Goal: Task Accomplishment & Management: Manage account settings

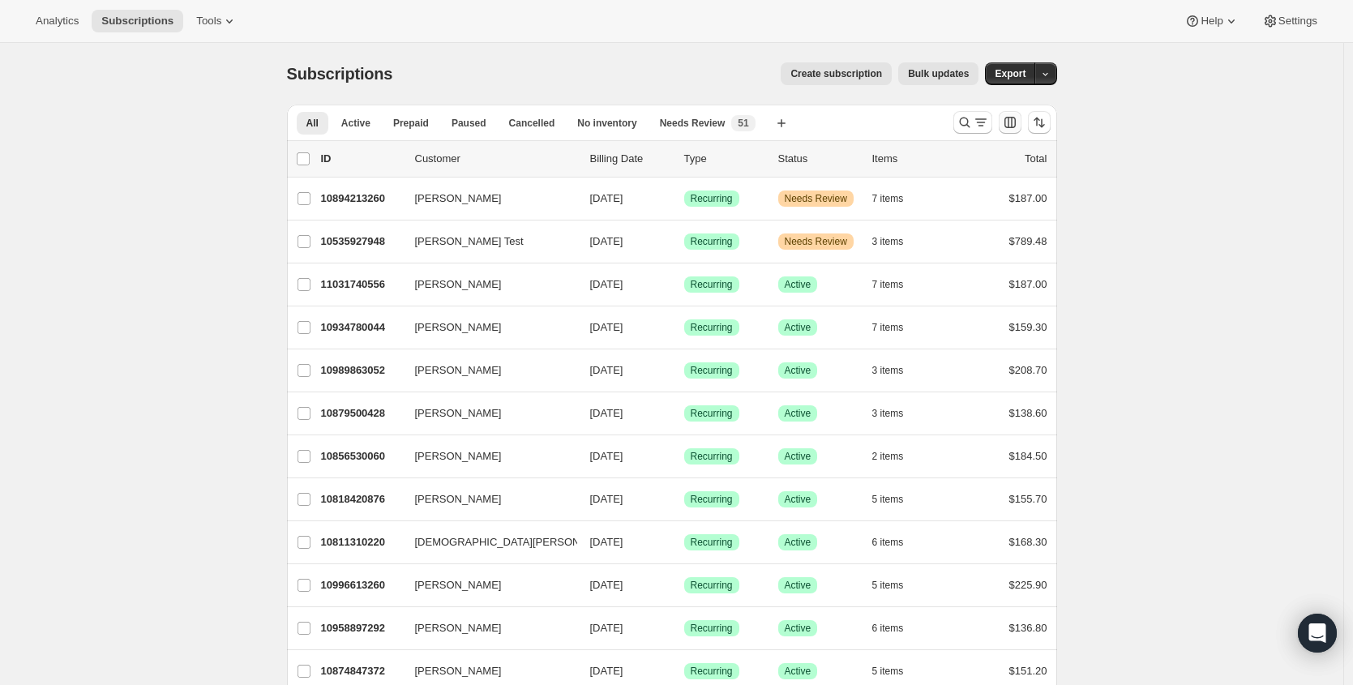
click at [1015, 112] on button "Customize table column order and visibility" at bounding box center [1010, 122] width 23 height 23
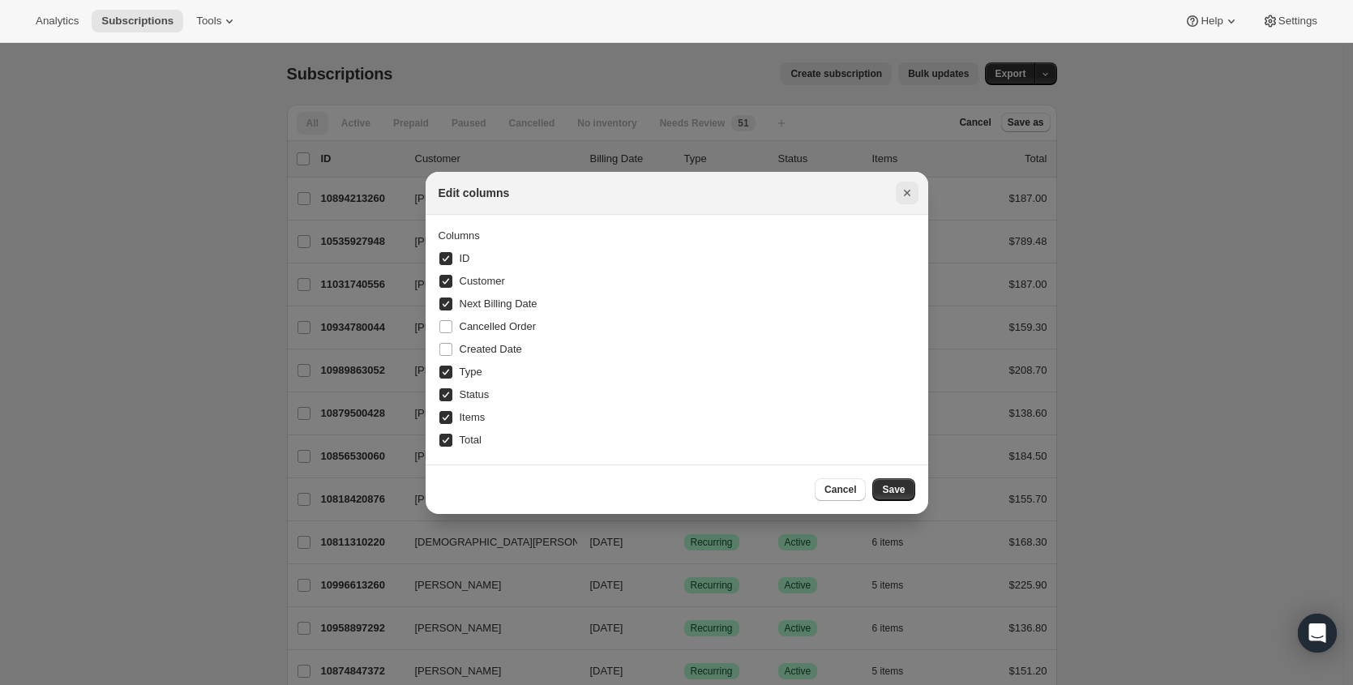
click at [906, 196] on icon "Close" at bounding box center [907, 193] width 16 height 16
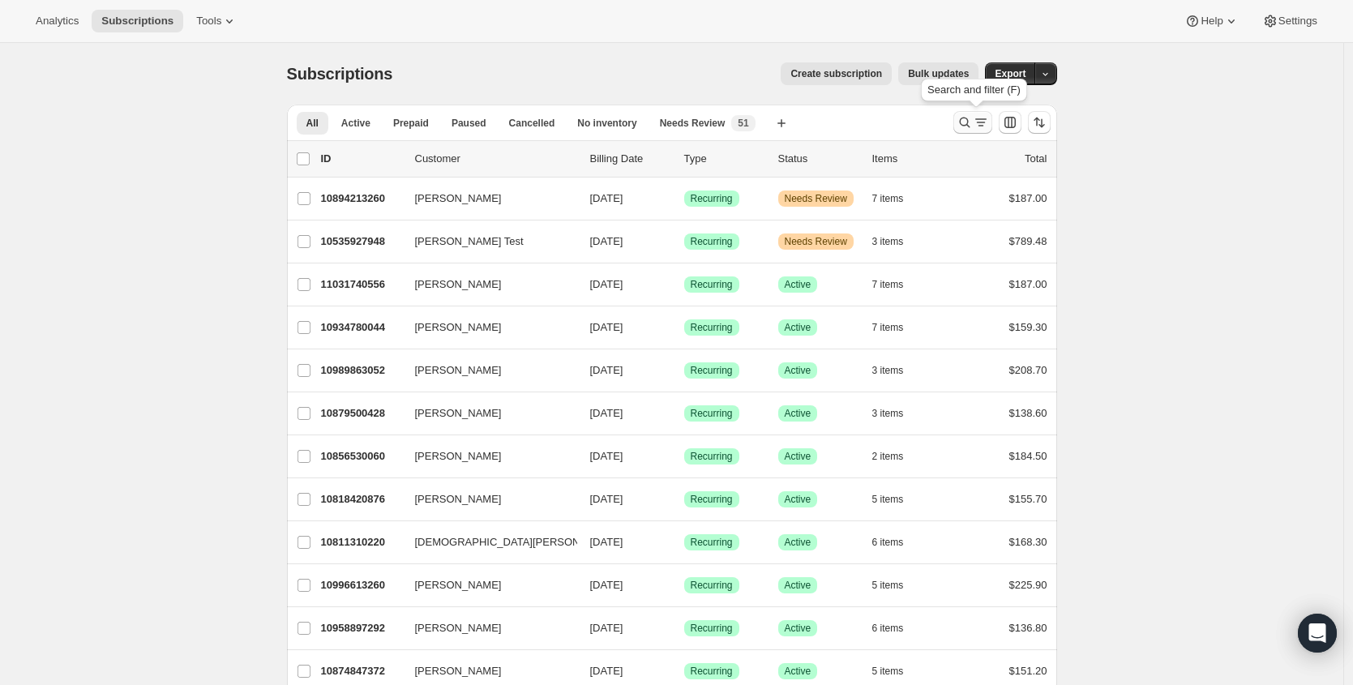
click at [981, 121] on icon "Search and filter results" at bounding box center [981, 122] width 16 height 16
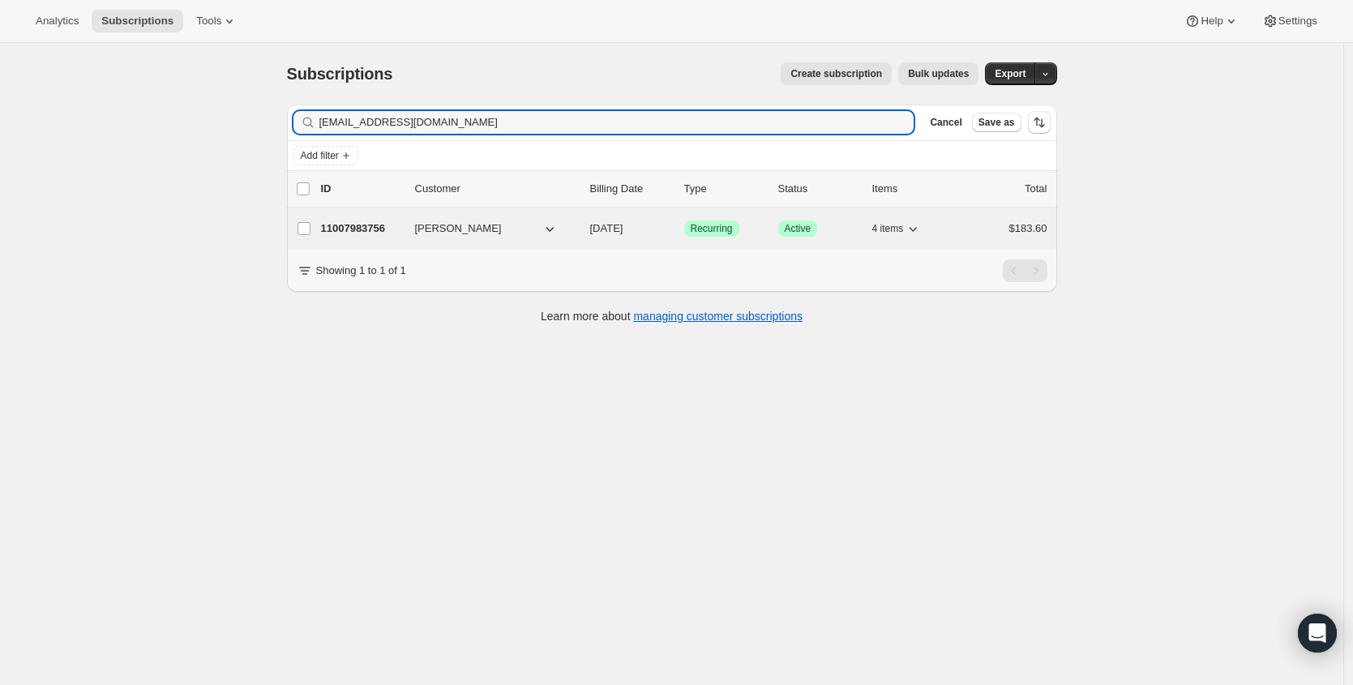
type input "dibreneman@yahoo.com"
click at [342, 229] on p "11007983756" at bounding box center [361, 228] width 81 height 16
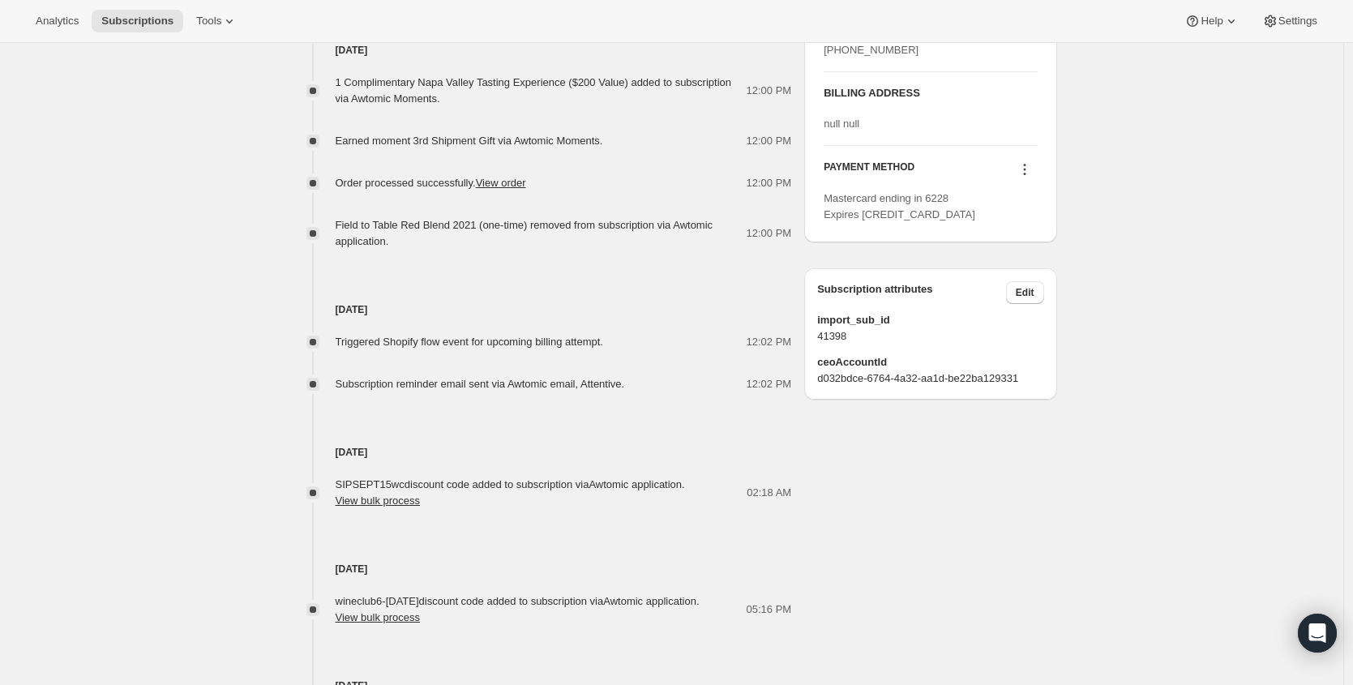
scroll to position [751, 0]
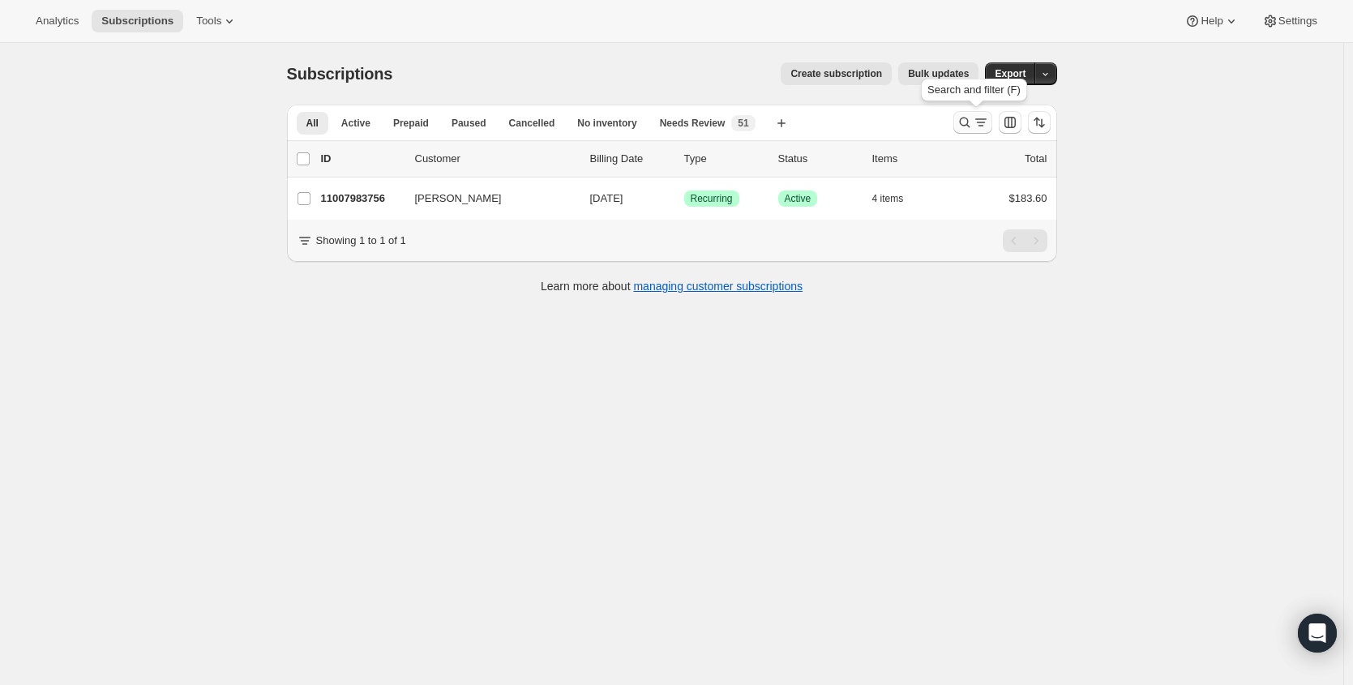
click at [965, 124] on icon "Search and filter results" at bounding box center [965, 122] width 16 height 16
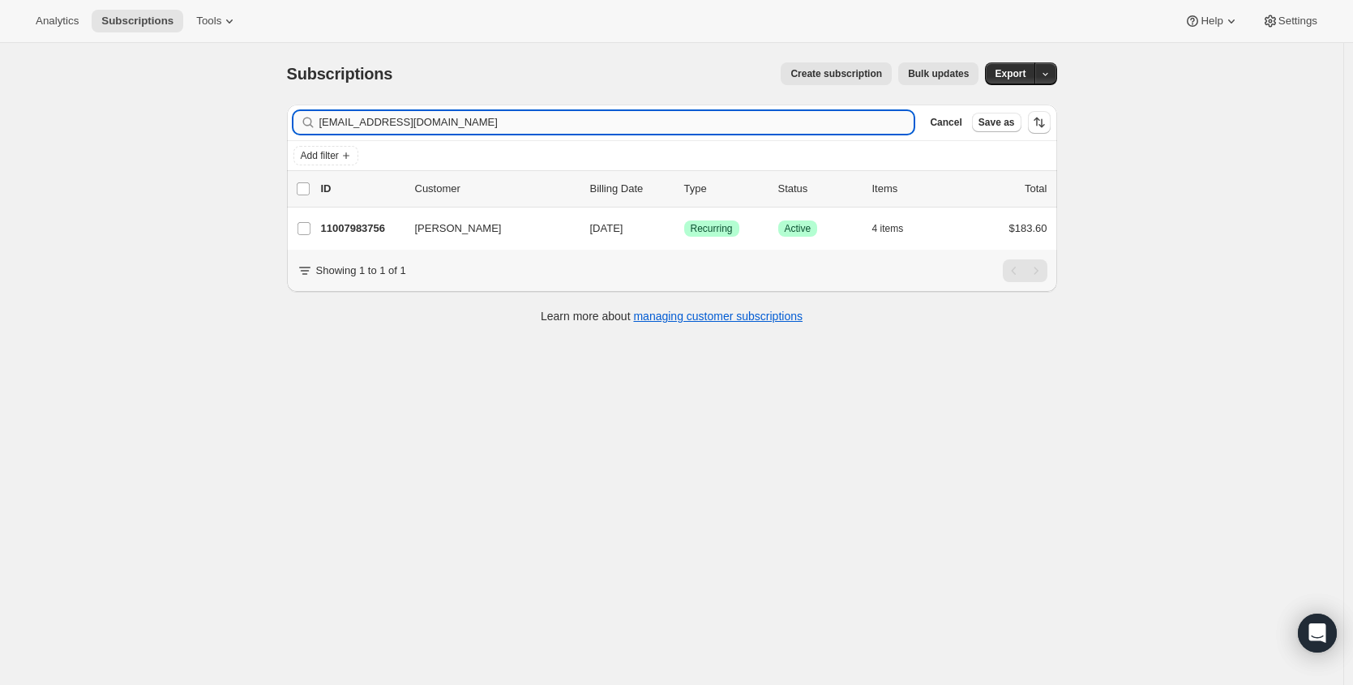
click at [614, 128] on input "dibreneman@yahoo.com" at bounding box center [616, 122] width 595 height 23
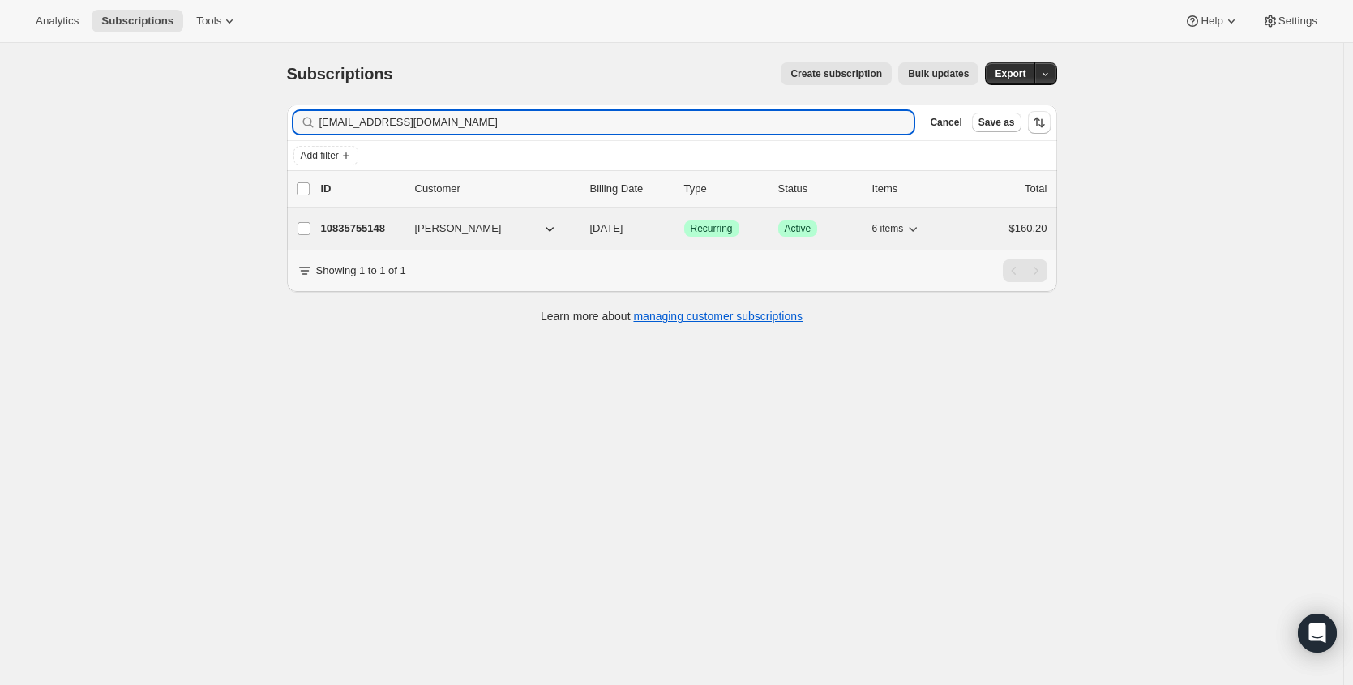
type input "merlisafairley@gmail.com"
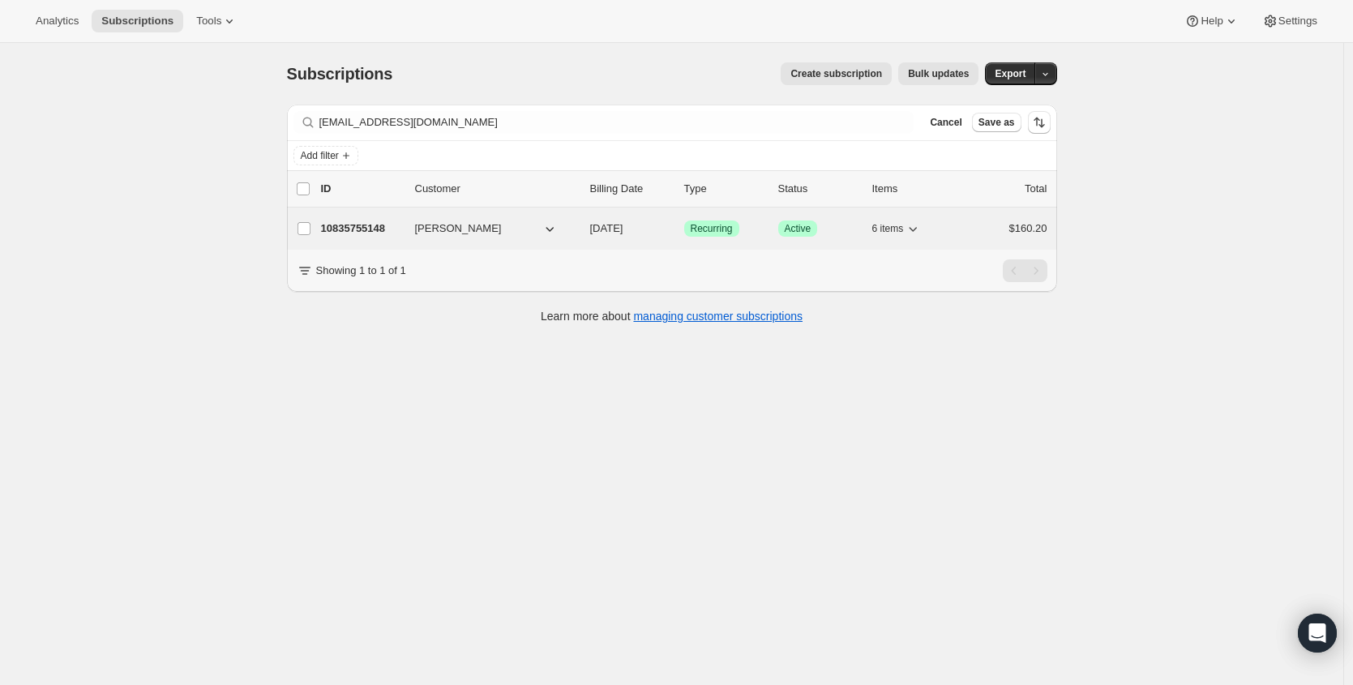
click at [357, 227] on p "10835755148" at bounding box center [361, 228] width 81 height 16
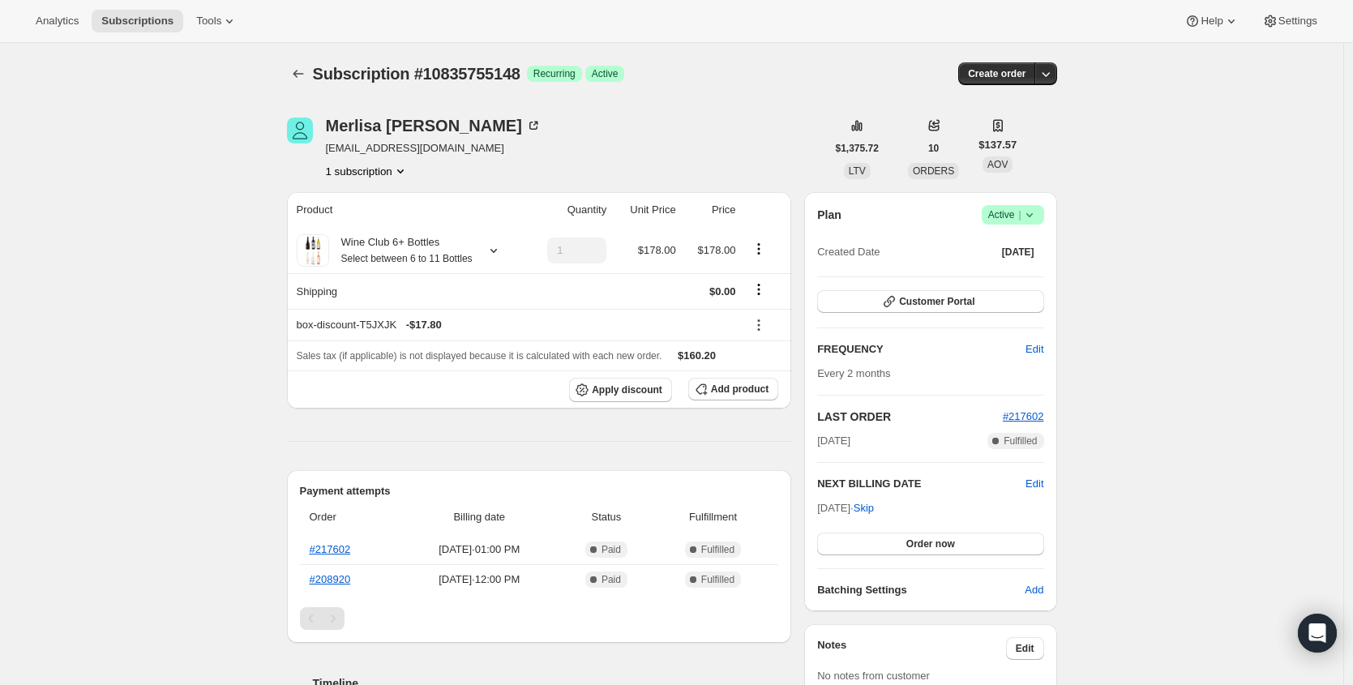
click at [1030, 217] on icon at bounding box center [1029, 215] width 16 height 16
click at [1029, 281] on span "Cancel subscription" at bounding box center [1012, 275] width 92 height 16
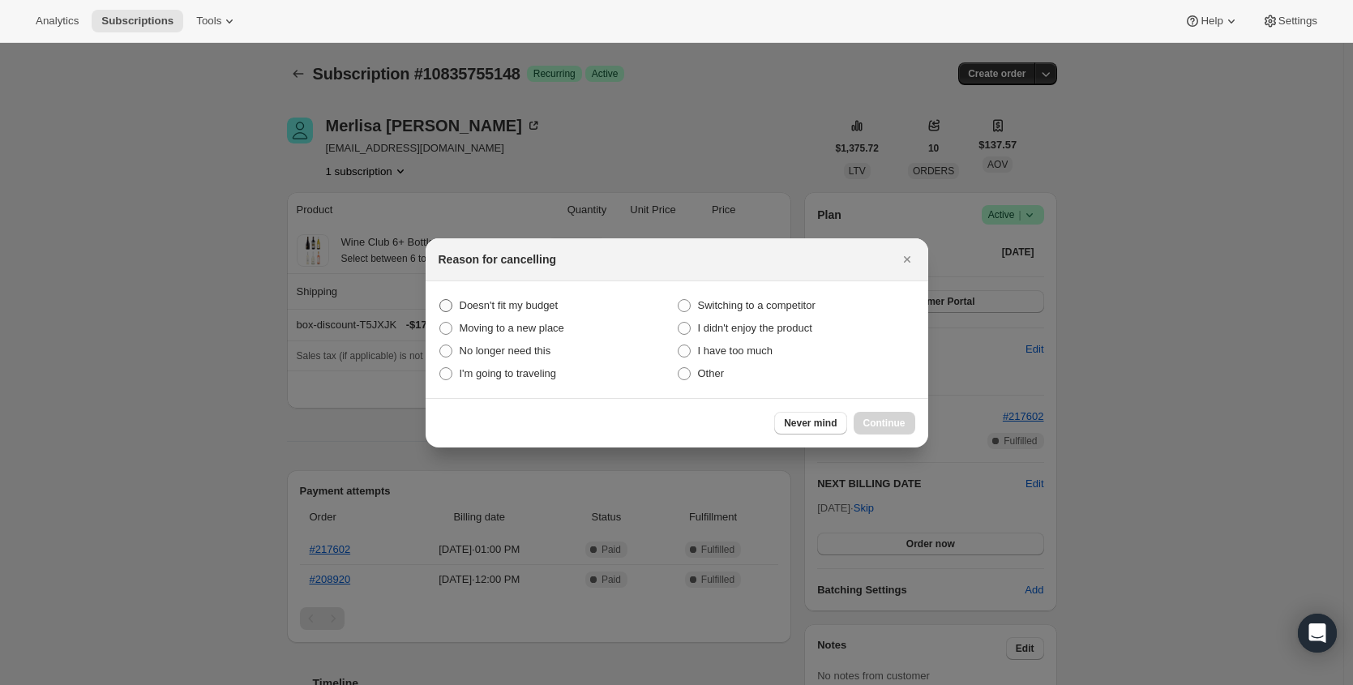
click at [512, 306] on span "Doesn't fit my budget" at bounding box center [509, 305] width 99 height 12
click at [440, 300] on budget "Doesn't fit my budget" at bounding box center [439, 299] width 1 height 1
radio budget "true"
click at [893, 422] on span "Continue" at bounding box center [884, 423] width 42 height 13
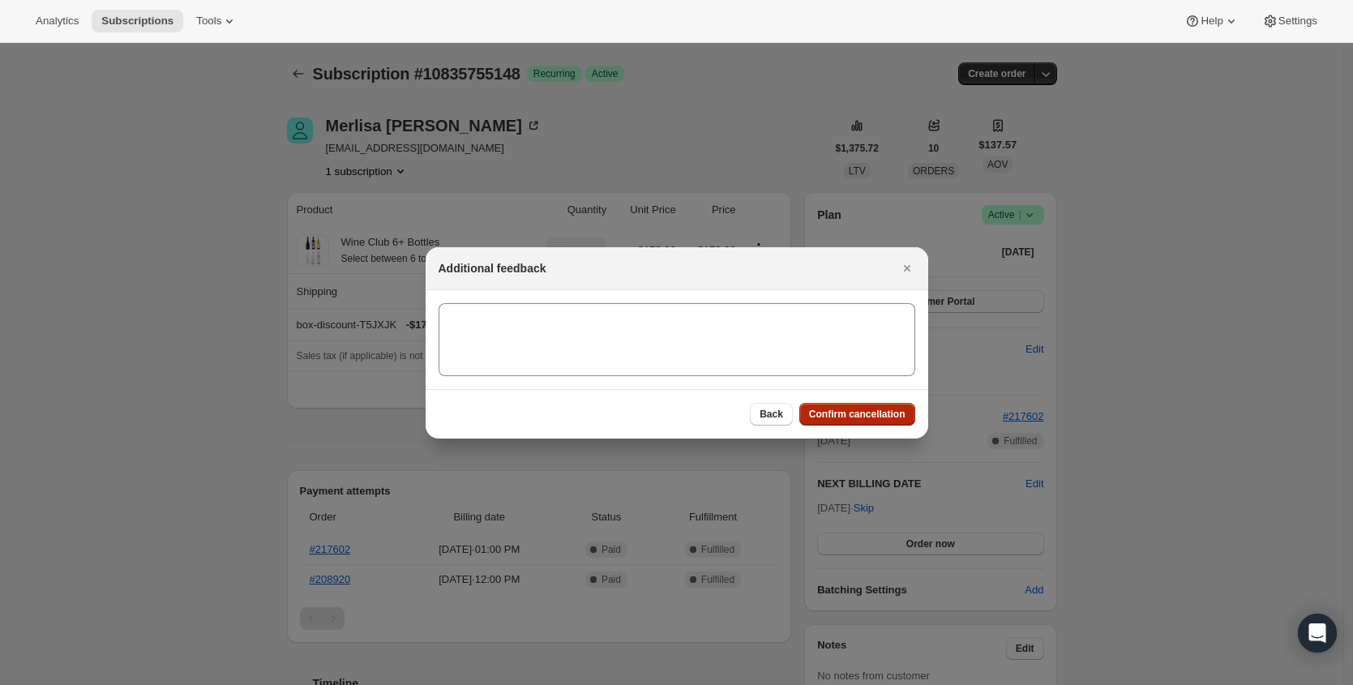
click at [893, 422] on button "Confirm cancellation" at bounding box center [857, 414] width 116 height 23
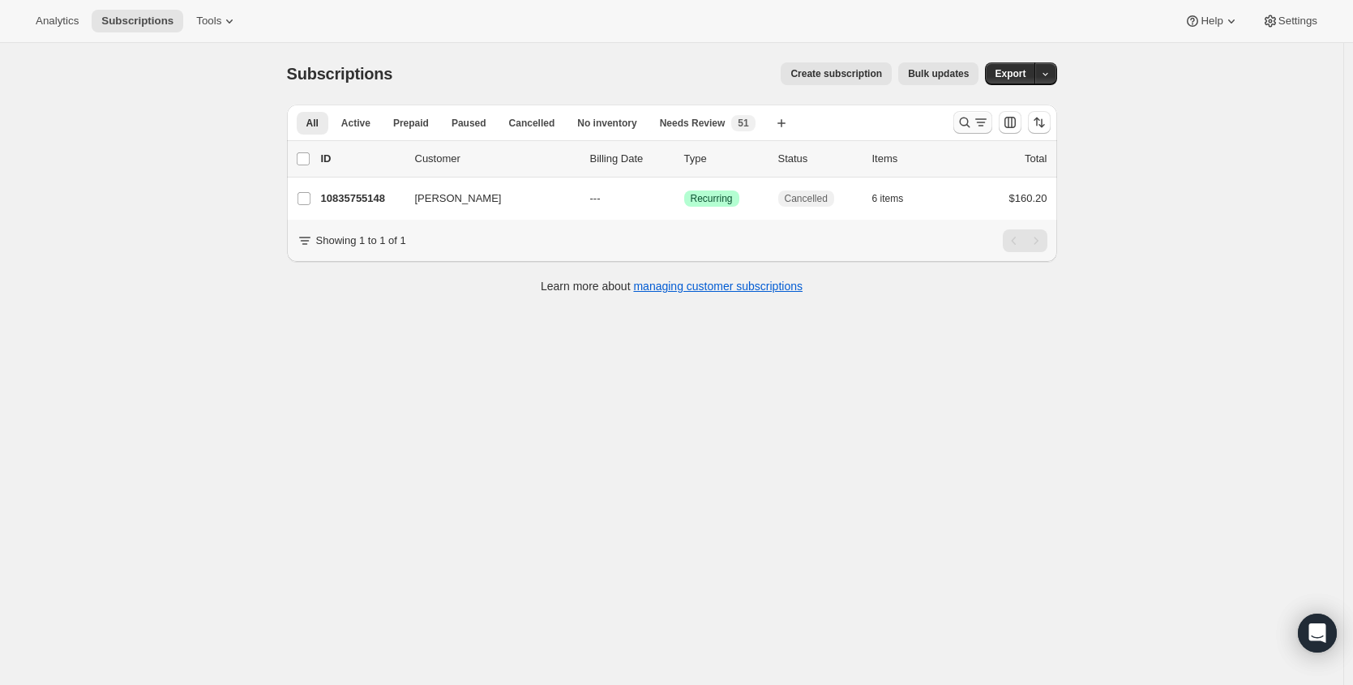
click at [970, 126] on icon "Search and filter results" at bounding box center [965, 122] width 16 height 16
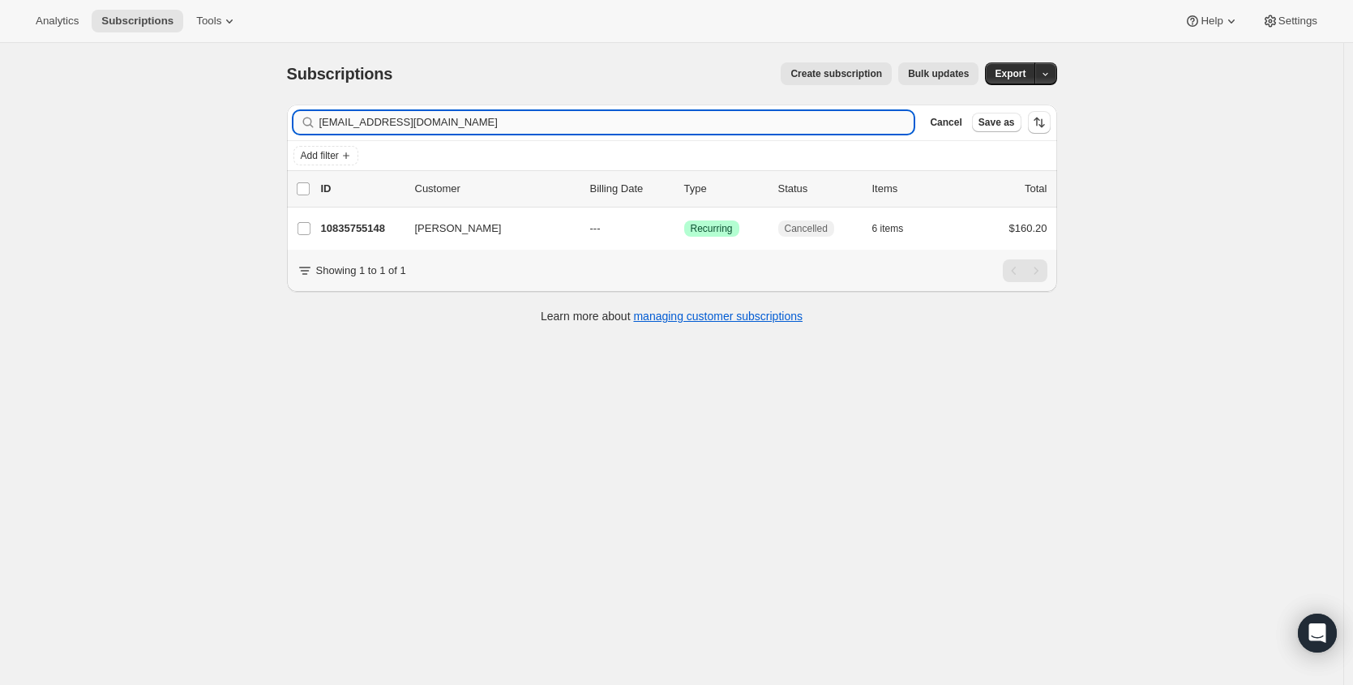
click at [554, 122] on input "merlisafairley@gmail.com" at bounding box center [616, 122] width 595 height 23
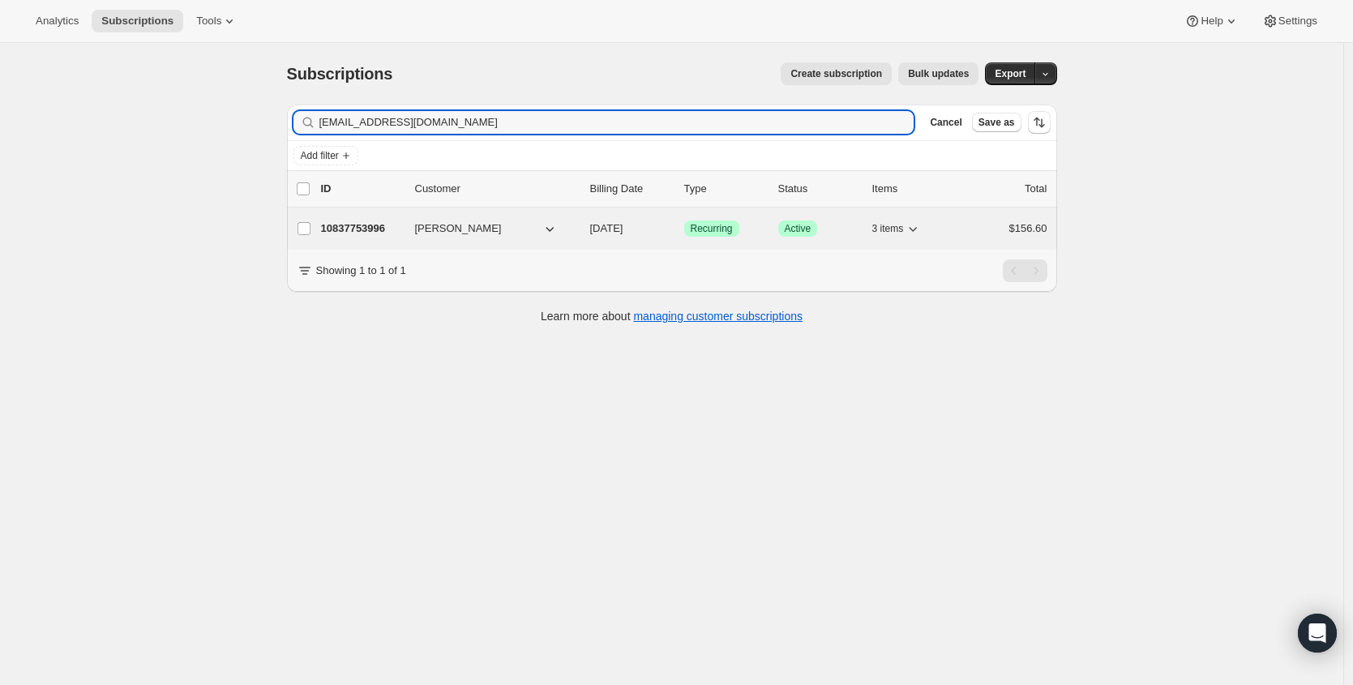
type input "almweder@sbcglobal.net"
click at [353, 230] on p "10837753996" at bounding box center [361, 228] width 81 height 16
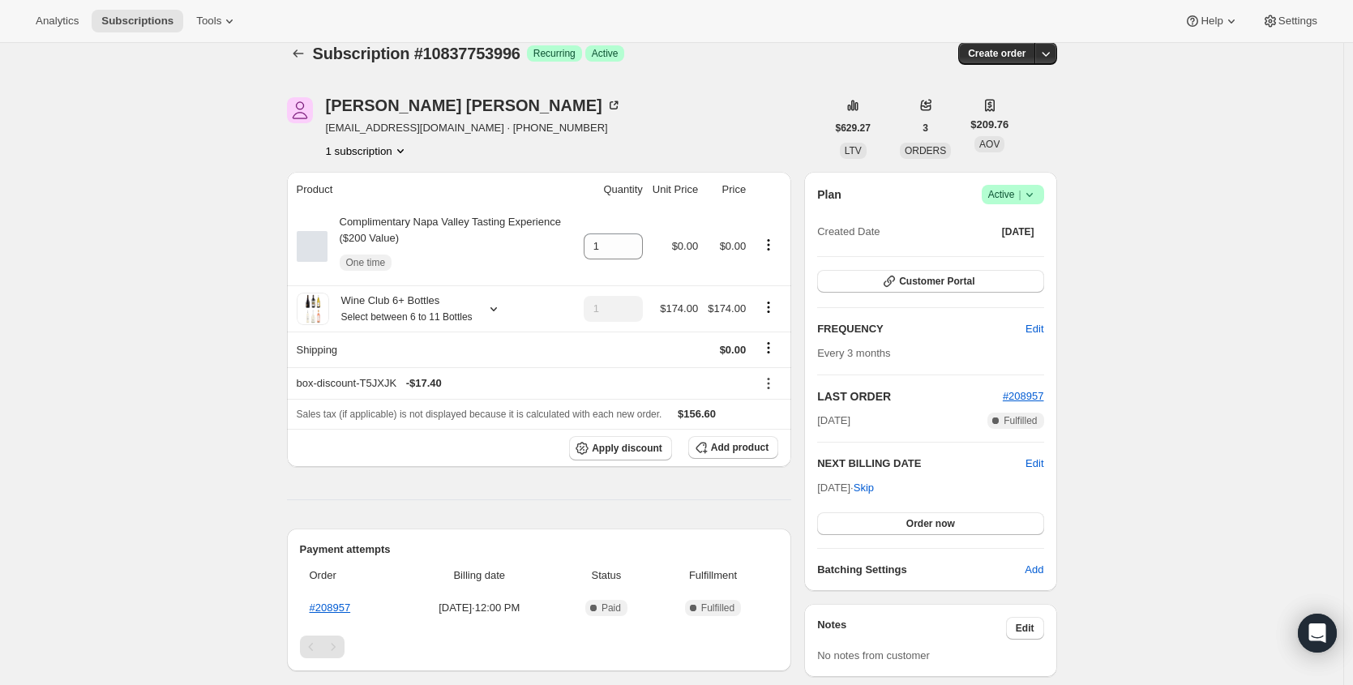
scroll to position [23, 0]
drag, startPoint x: 847, startPoint y: 460, endPoint x: 884, endPoint y: 478, distance: 41.0
copy div
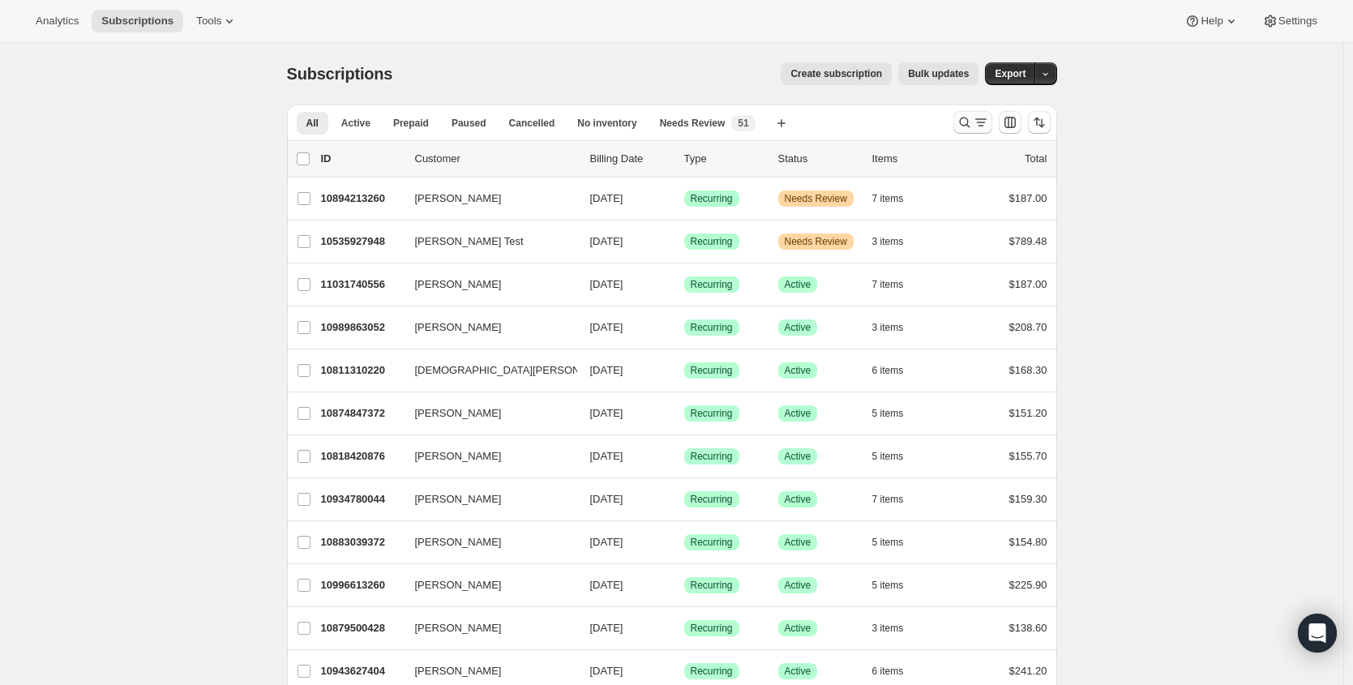
click at [974, 113] on button "Search and filter results" at bounding box center [972, 122] width 39 height 23
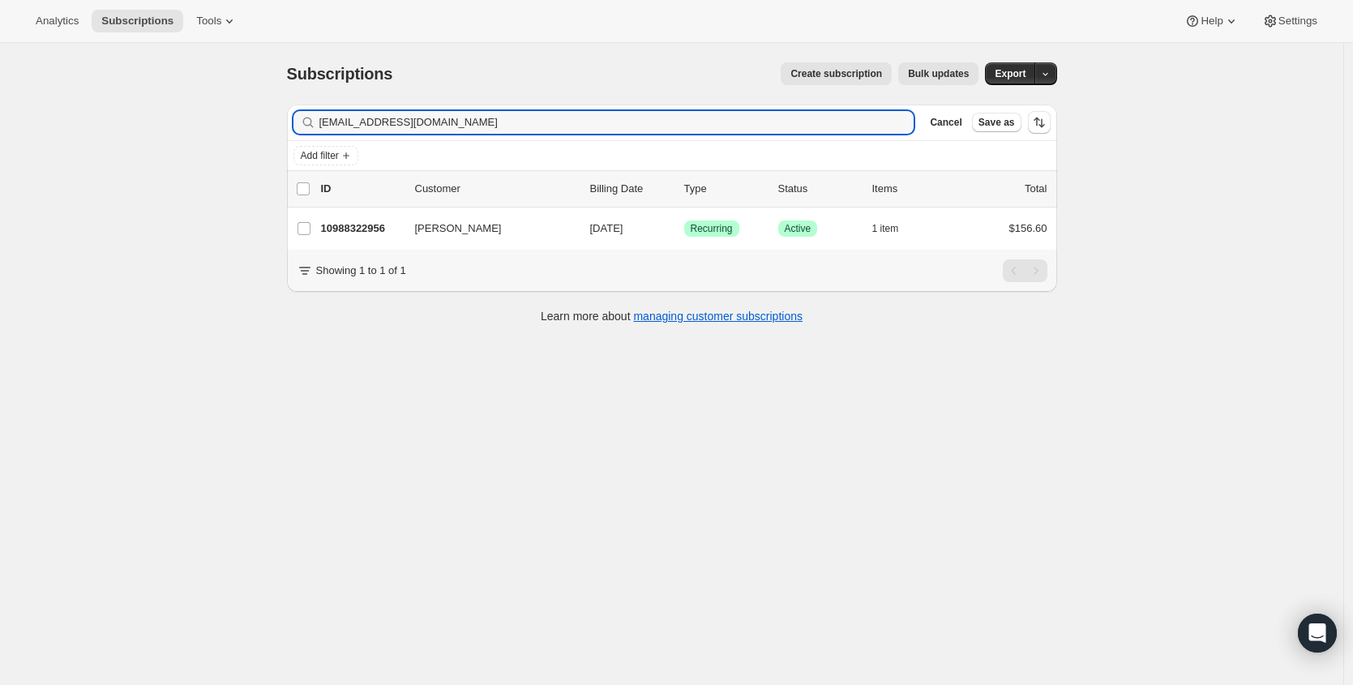
type input "[EMAIL_ADDRESS][DOMAIN_NAME]"
